Goal: Task Accomplishment & Management: Use online tool/utility

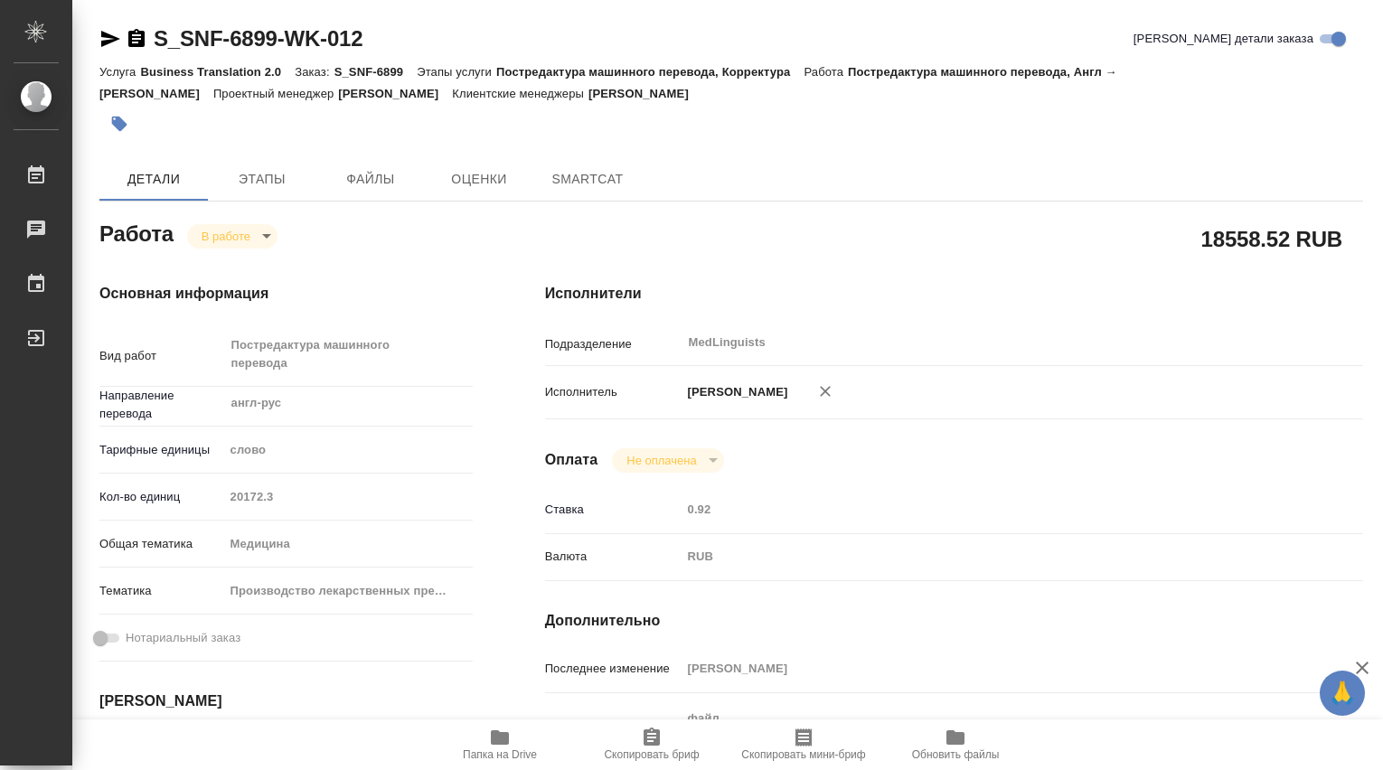
type textarea "x"
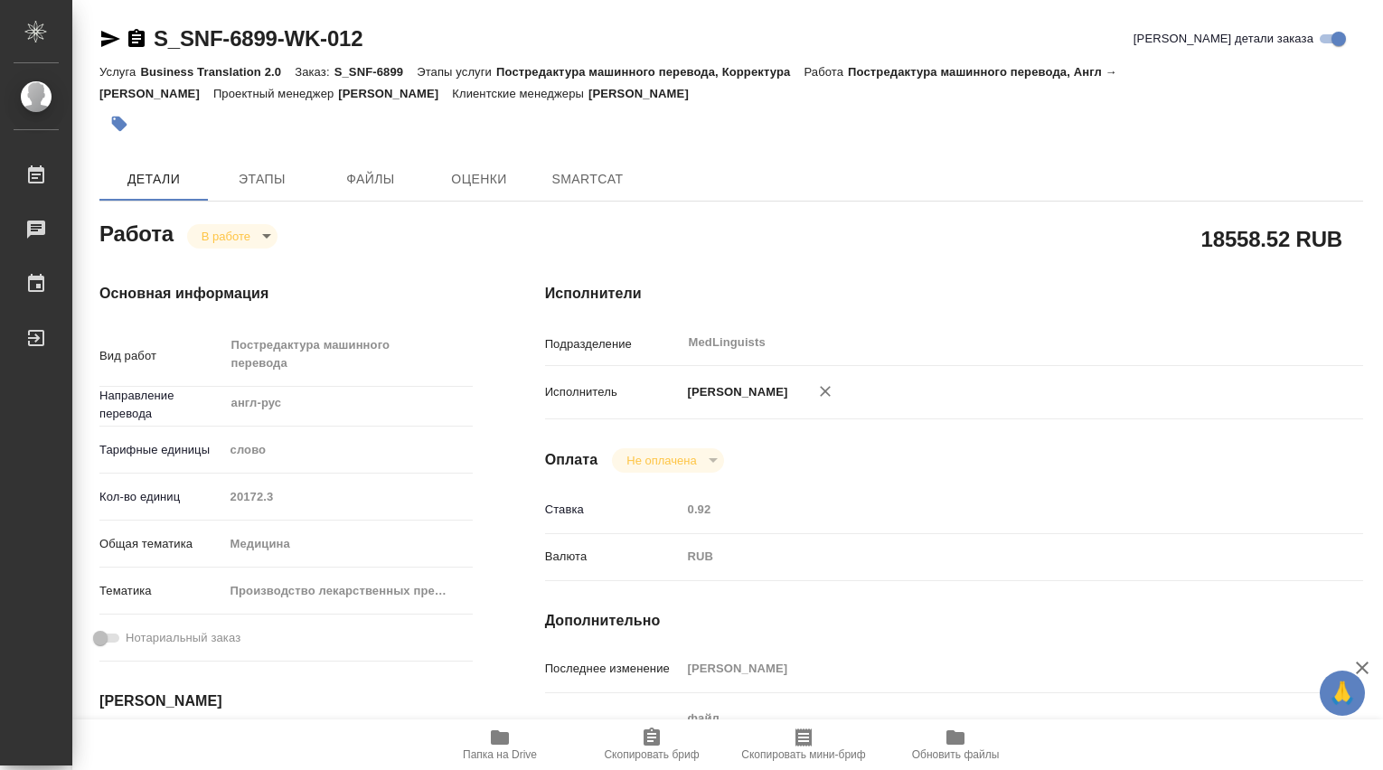
type textarea "x"
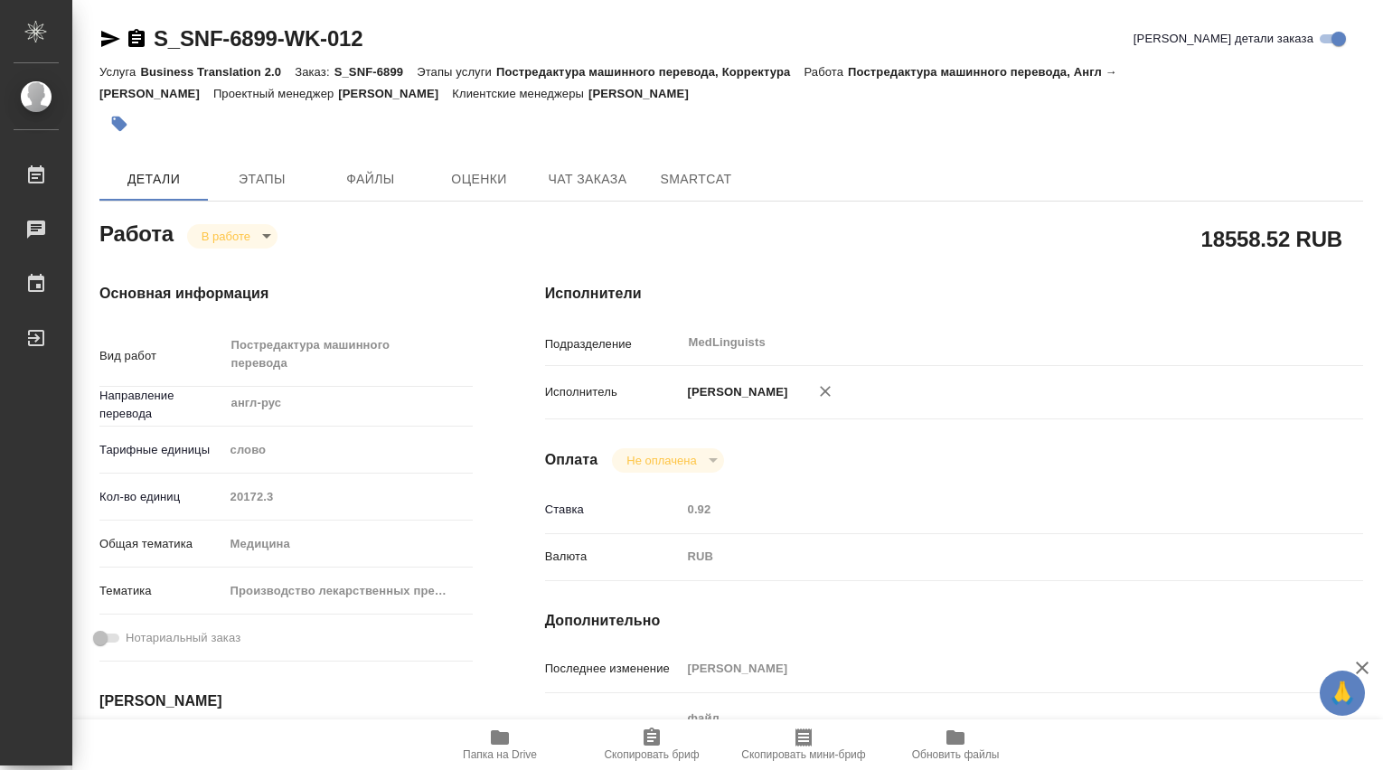
type textarea "x"
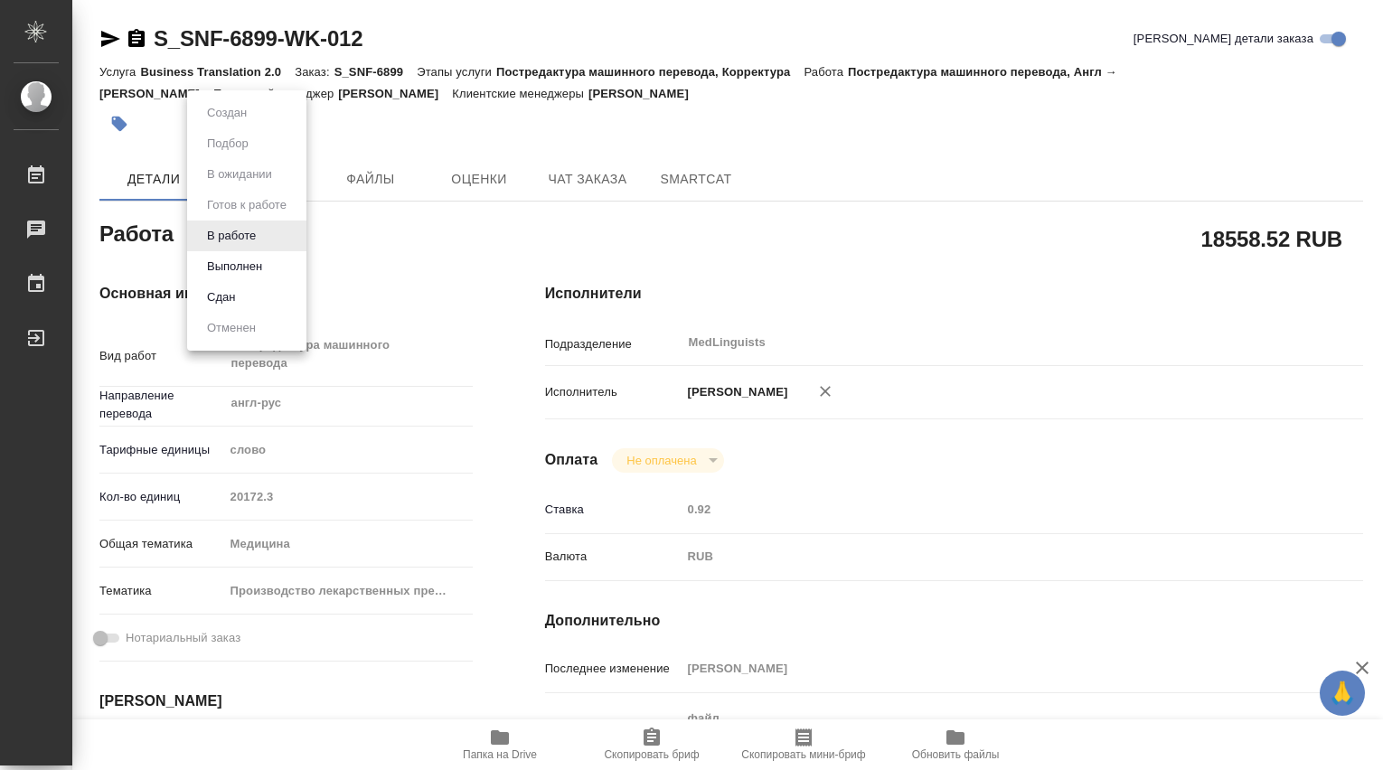
click at [269, 238] on body "🙏 .cls-1 fill:#fff; AWATERA [PERSON_NAME] Чаты График Выйти S_SNF-6899-WK-012 К…" at bounding box center [691, 385] width 1383 height 770
type textarea "x"
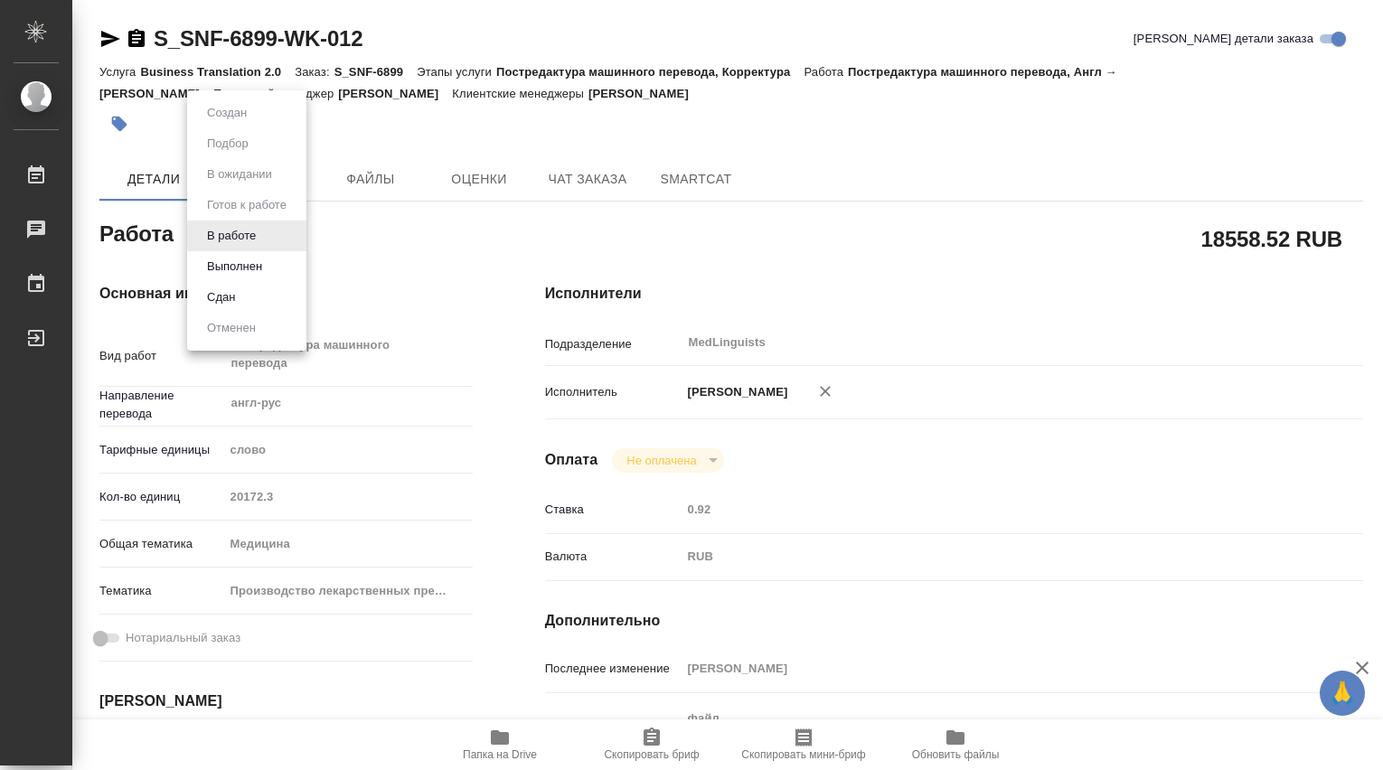
type textarea "x"
click at [828, 231] on div at bounding box center [691, 385] width 1383 height 770
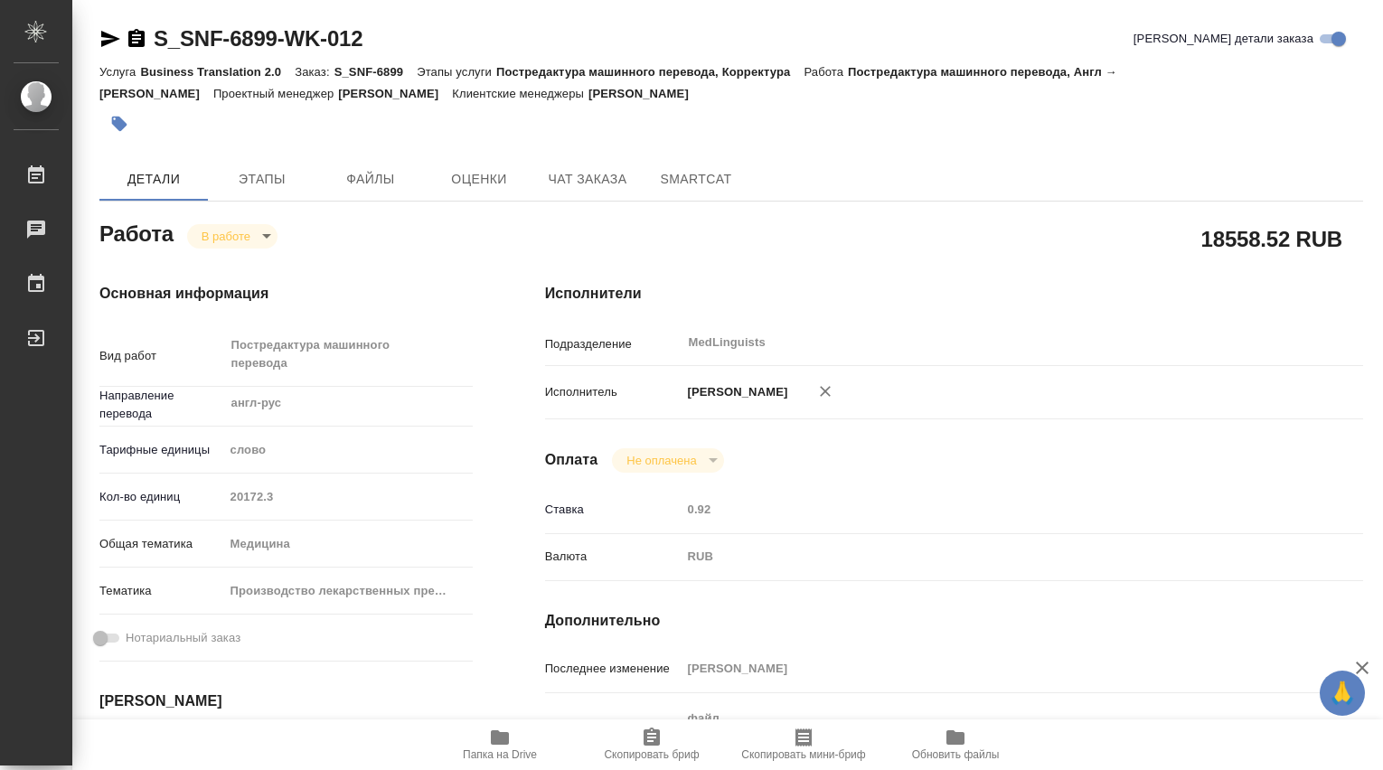
type textarea "x"
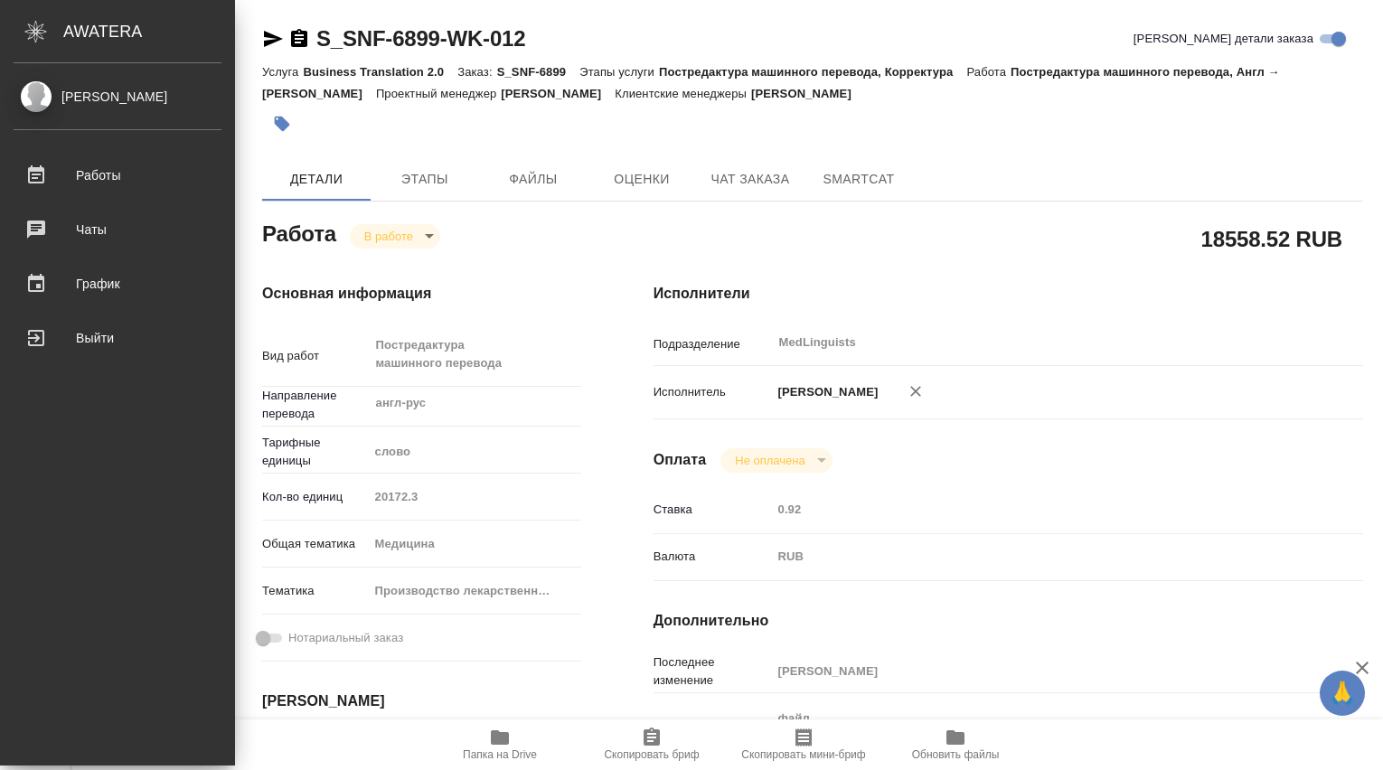
type textarea "x"
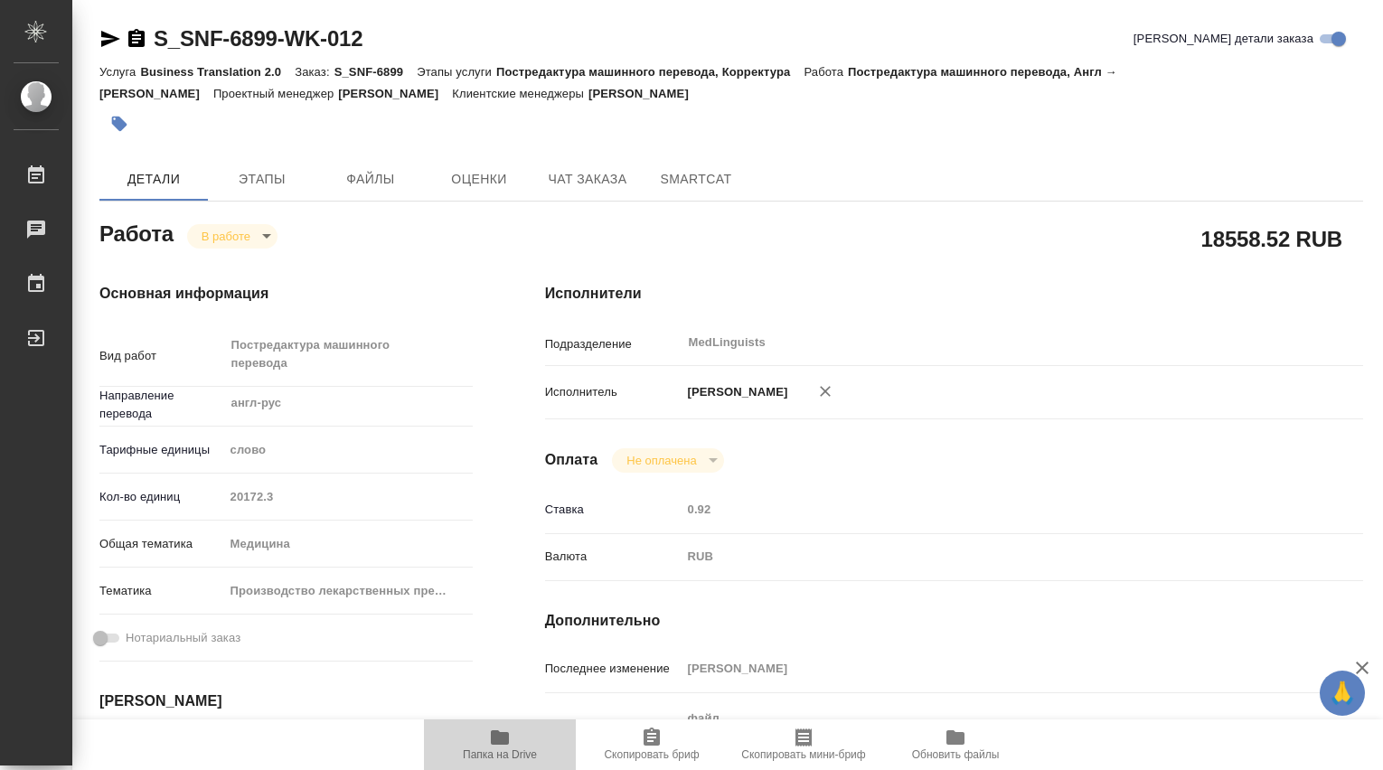
click at [497, 739] on icon "button" at bounding box center [500, 737] width 18 height 14
click at [501, 736] on icon "button" at bounding box center [500, 737] width 18 height 14
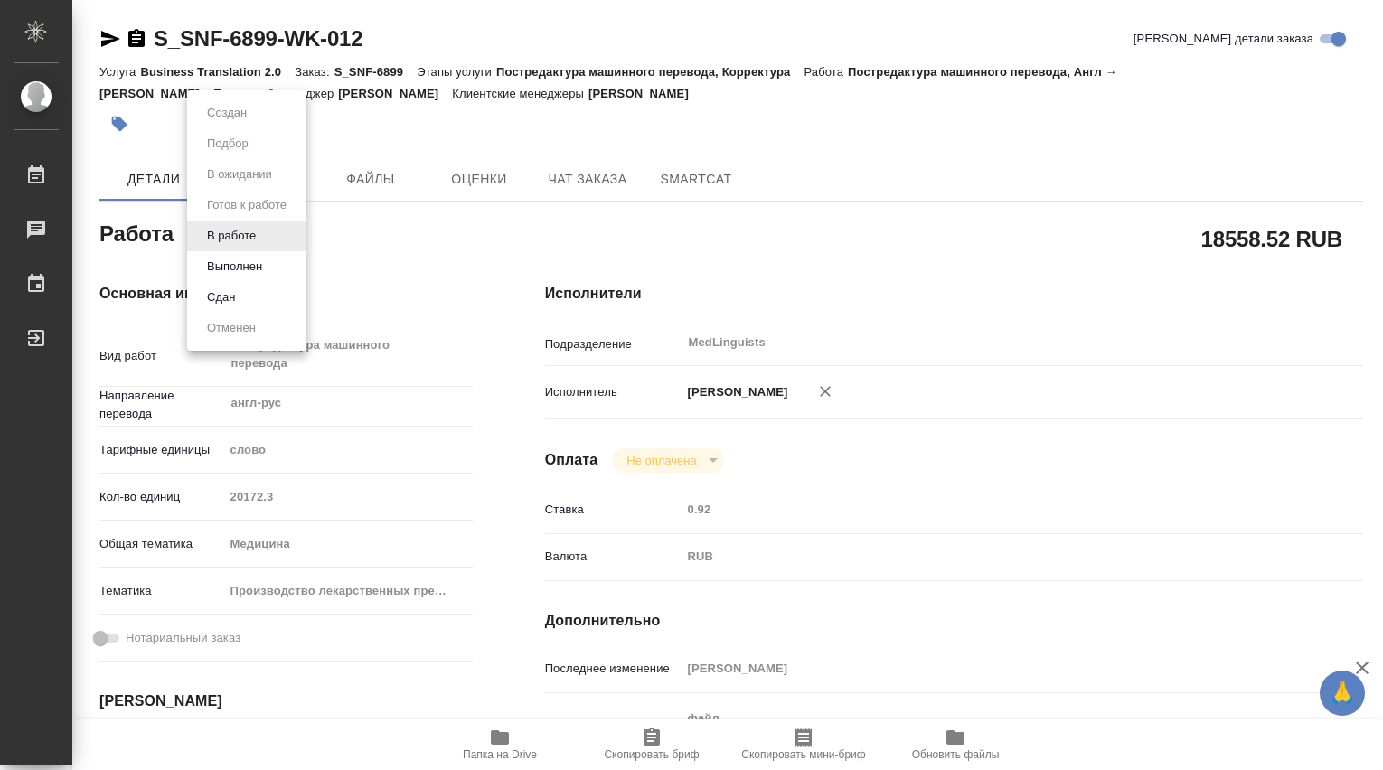
click at [270, 233] on body "🙏 .cls-1 fill:#fff; AWATERA [PERSON_NAME] 0 Чаты График Выйти S_SNF-6899-WK-012…" at bounding box center [691, 385] width 1383 height 770
click at [245, 269] on button "Выполнен" at bounding box center [235, 267] width 66 height 20
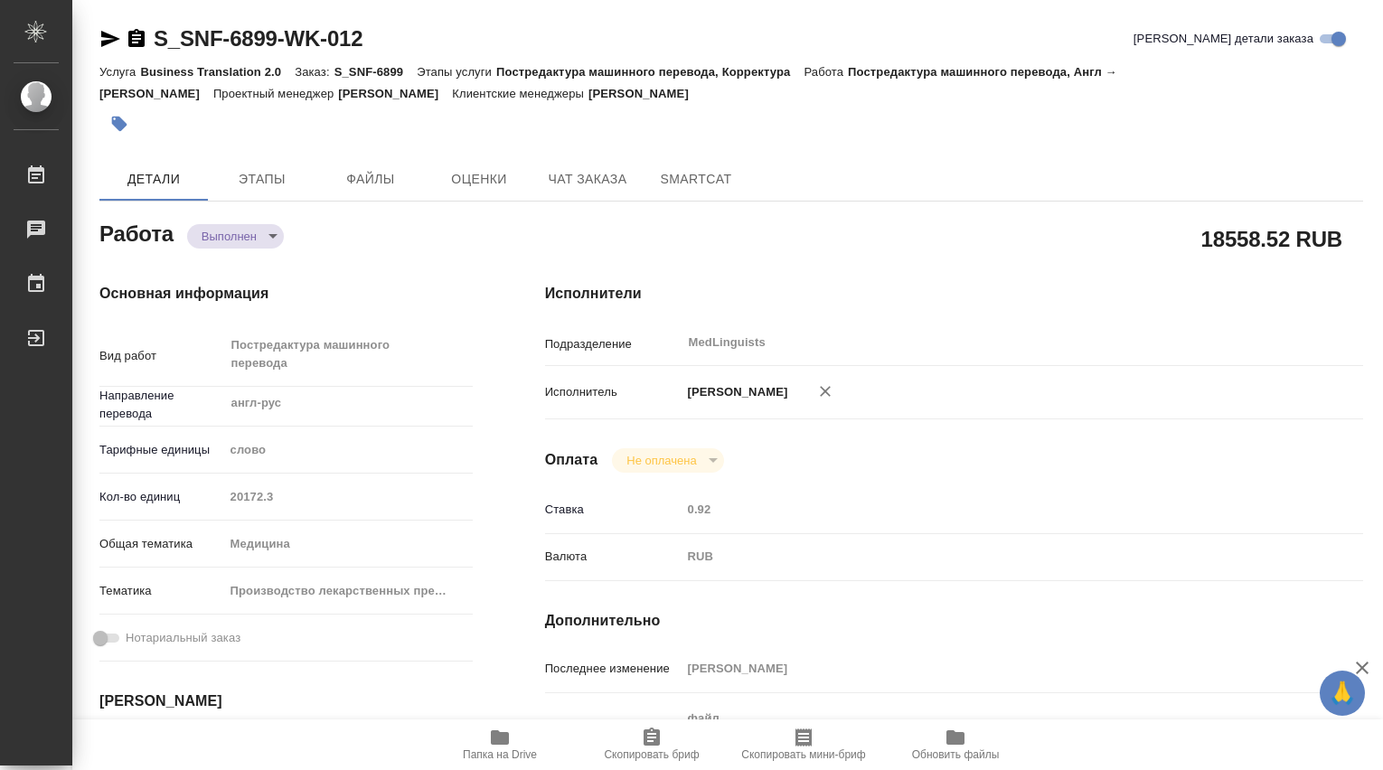
type textarea "x"
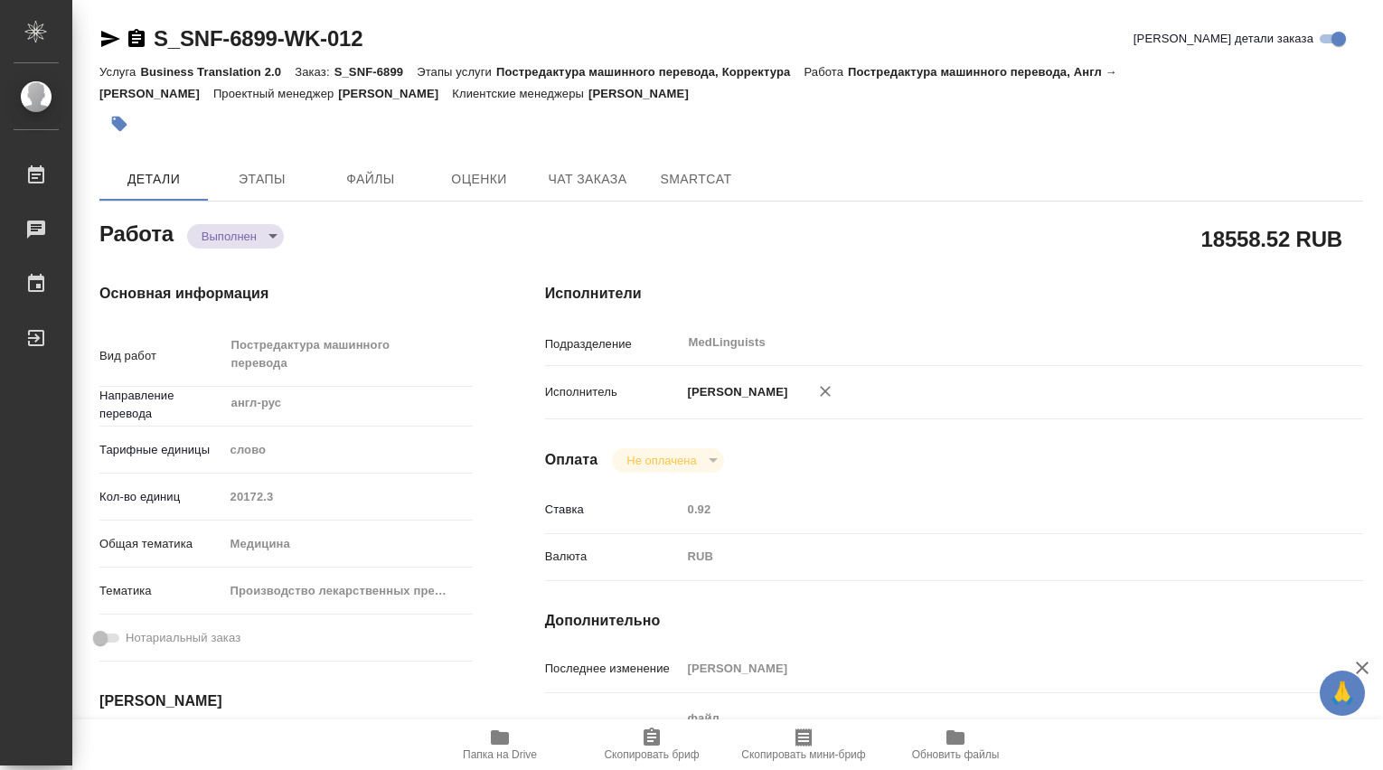
type textarea "x"
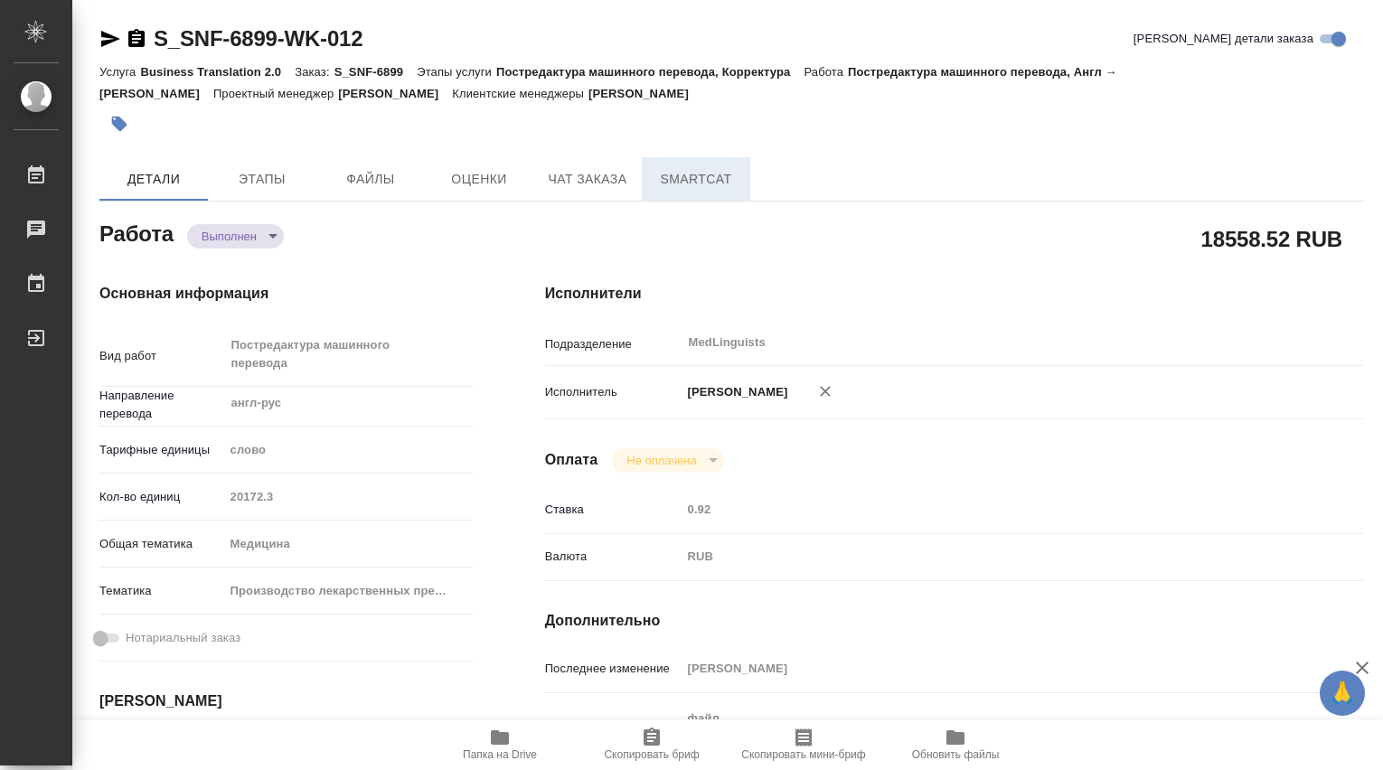
type textarea "x"
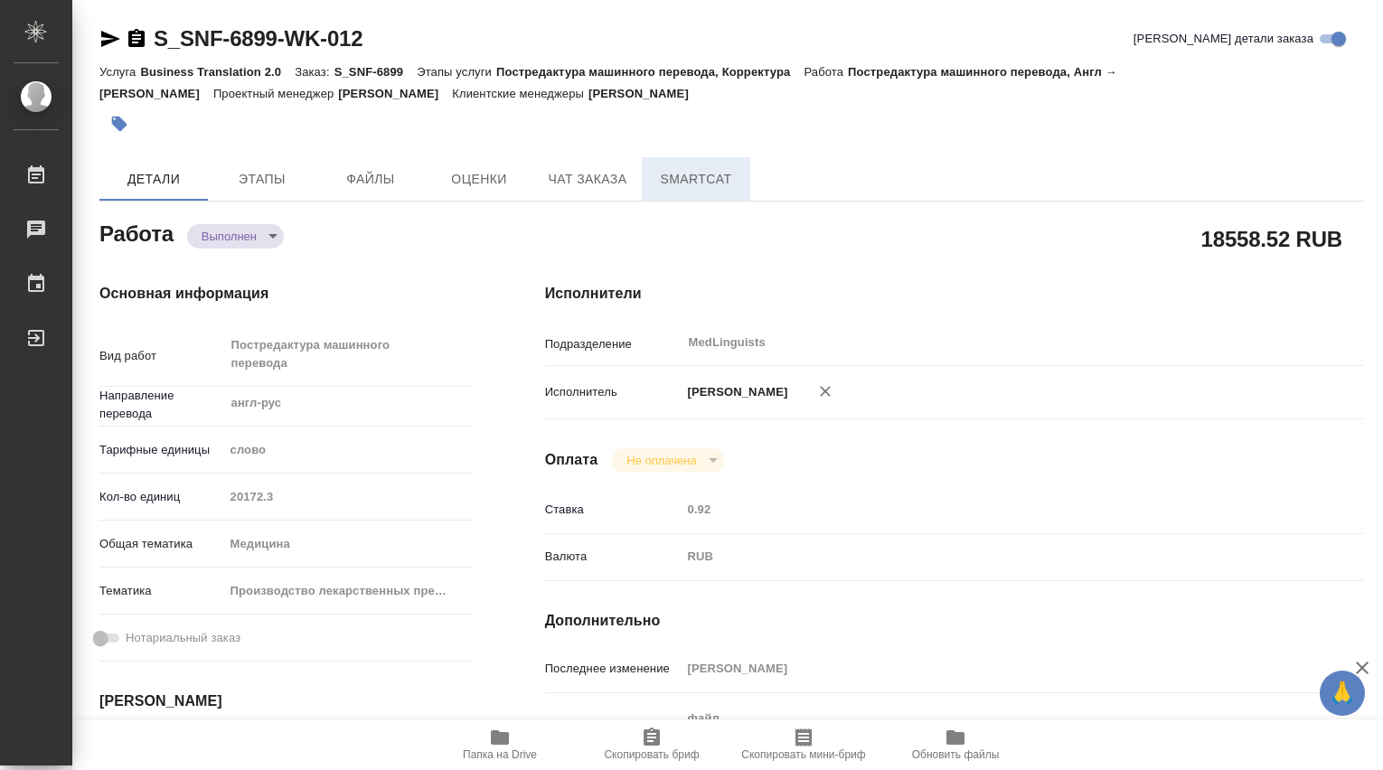
click at [706, 187] on span "SmartCat" at bounding box center [696, 179] width 87 height 23
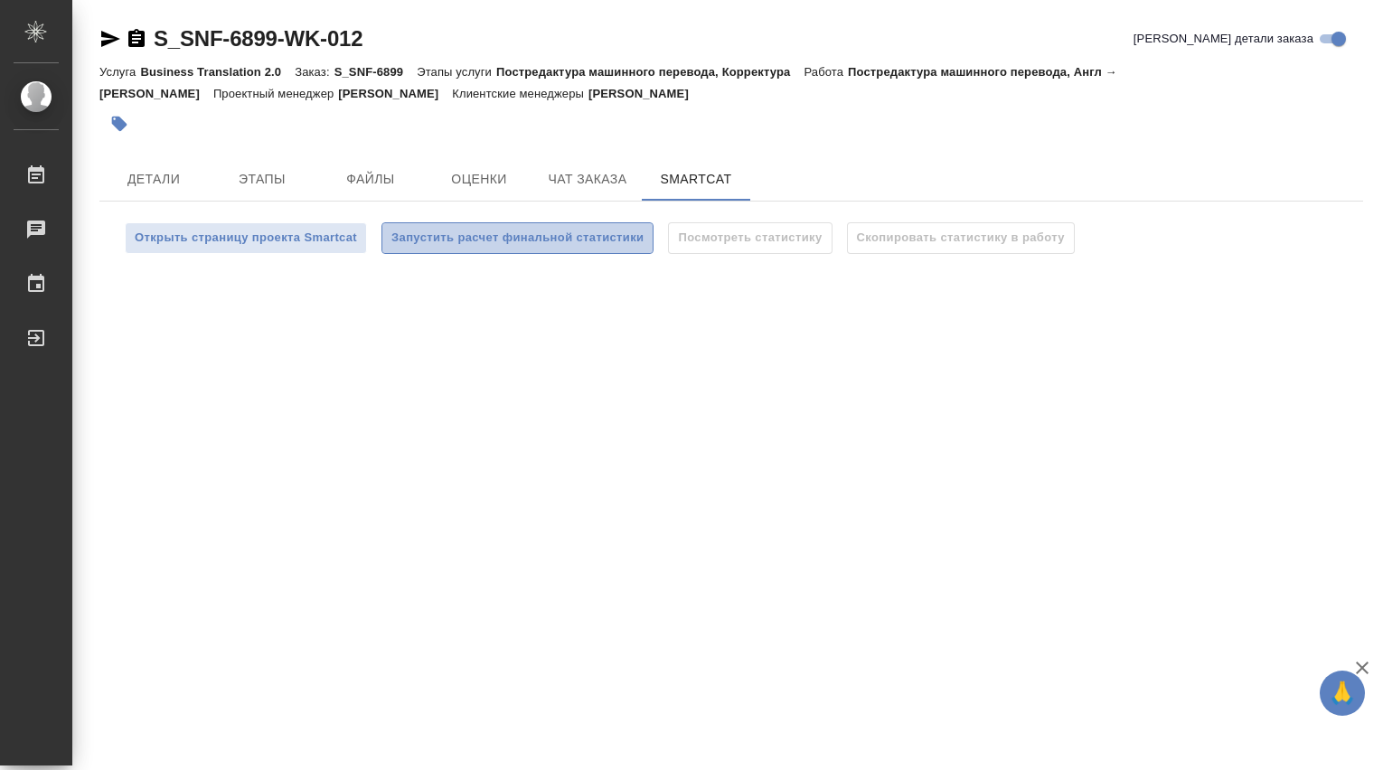
click at [488, 243] on span "Запустить расчет финальной статистики" at bounding box center [517, 238] width 252 height 21
